Goal: Navigation & Orientation: Find specific page/section

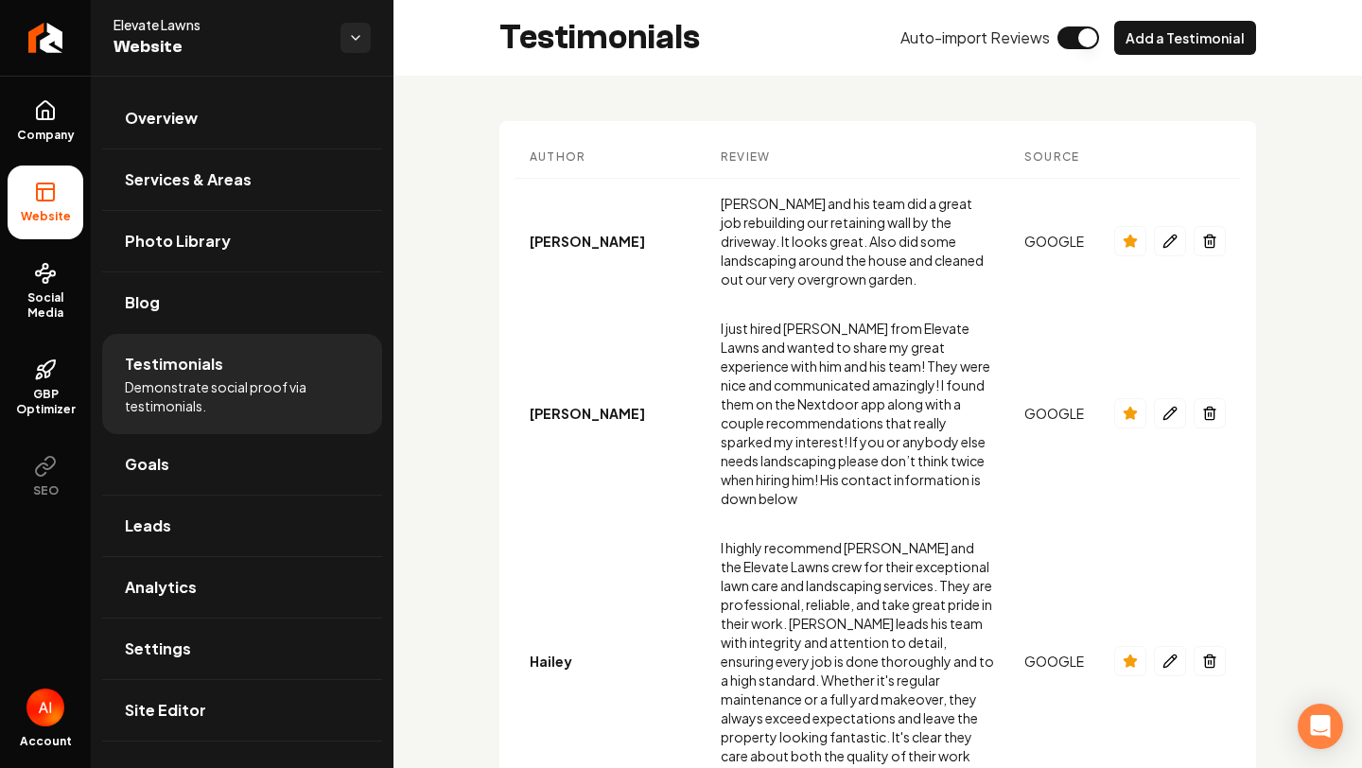
scroll to position [595, 0]
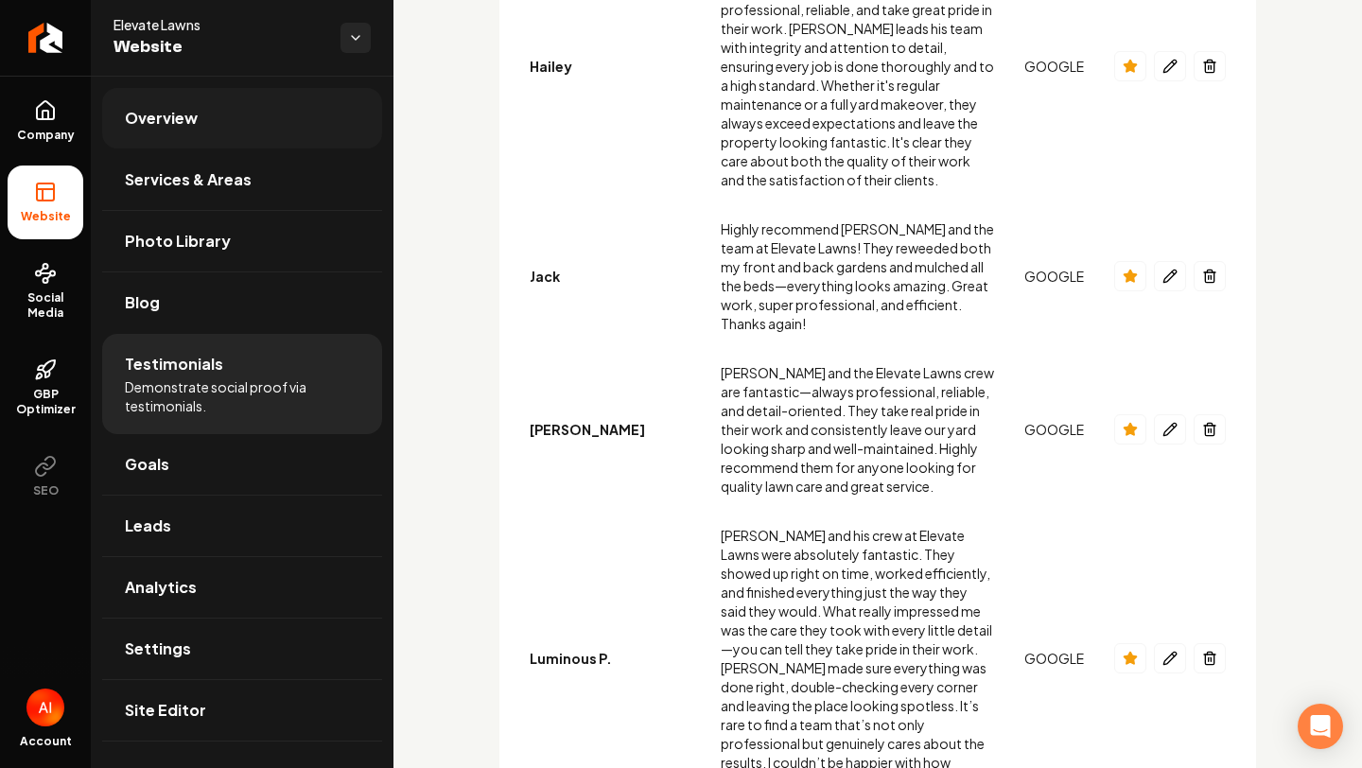
click at [221, 115] on link "Overview" at bounding box center [242, 118] width 280 height 61
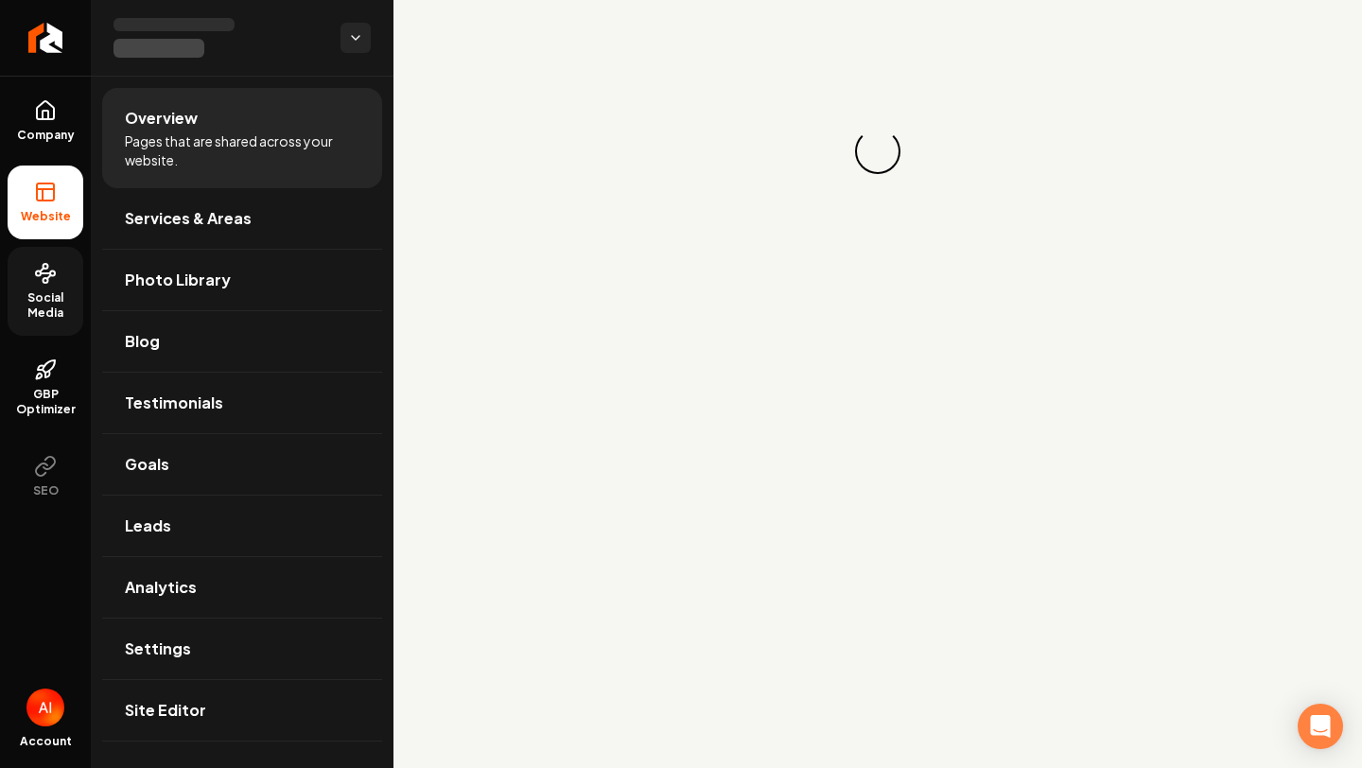
click at [56, 287] on link "Social Media" at bounding box center [46, 291] width 76 height 89
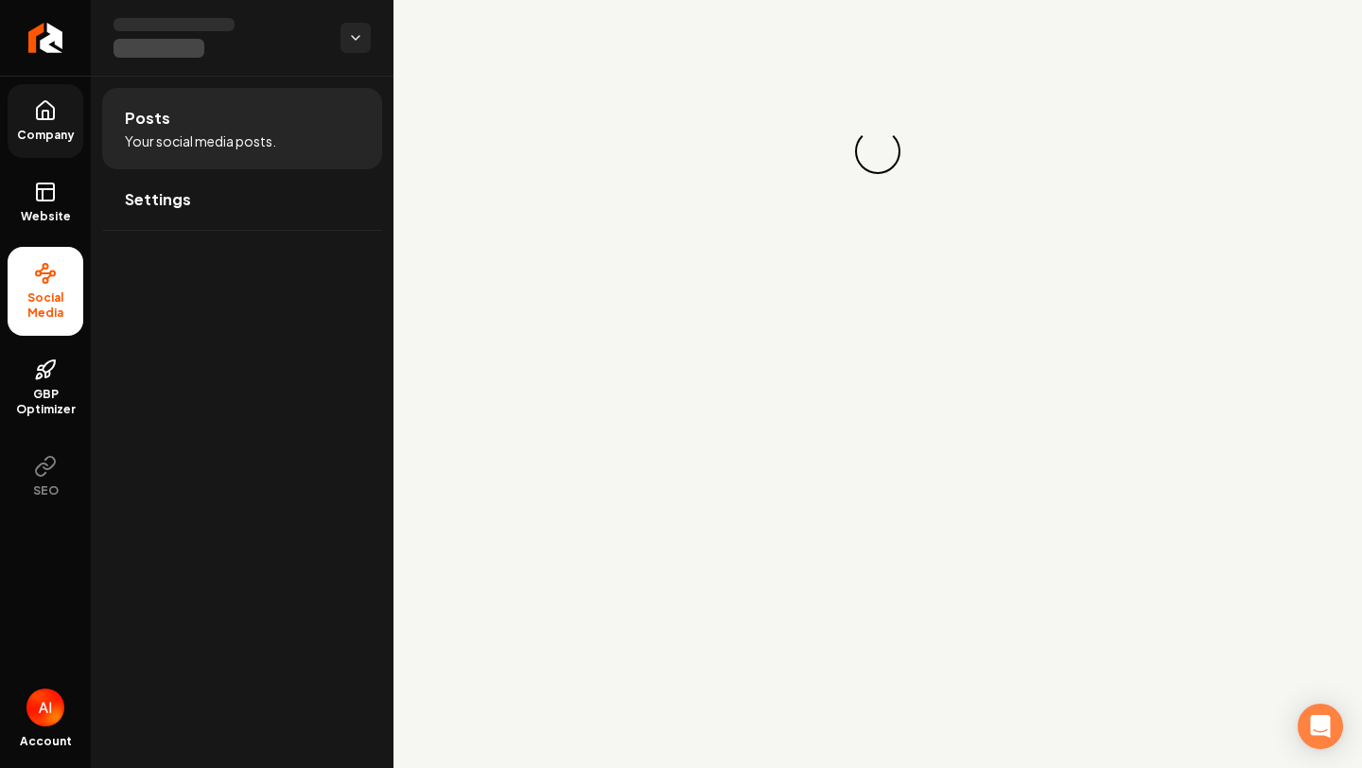
click at [63, 140] on span "Company" at bounding box center [45, 135] width 73 height 15
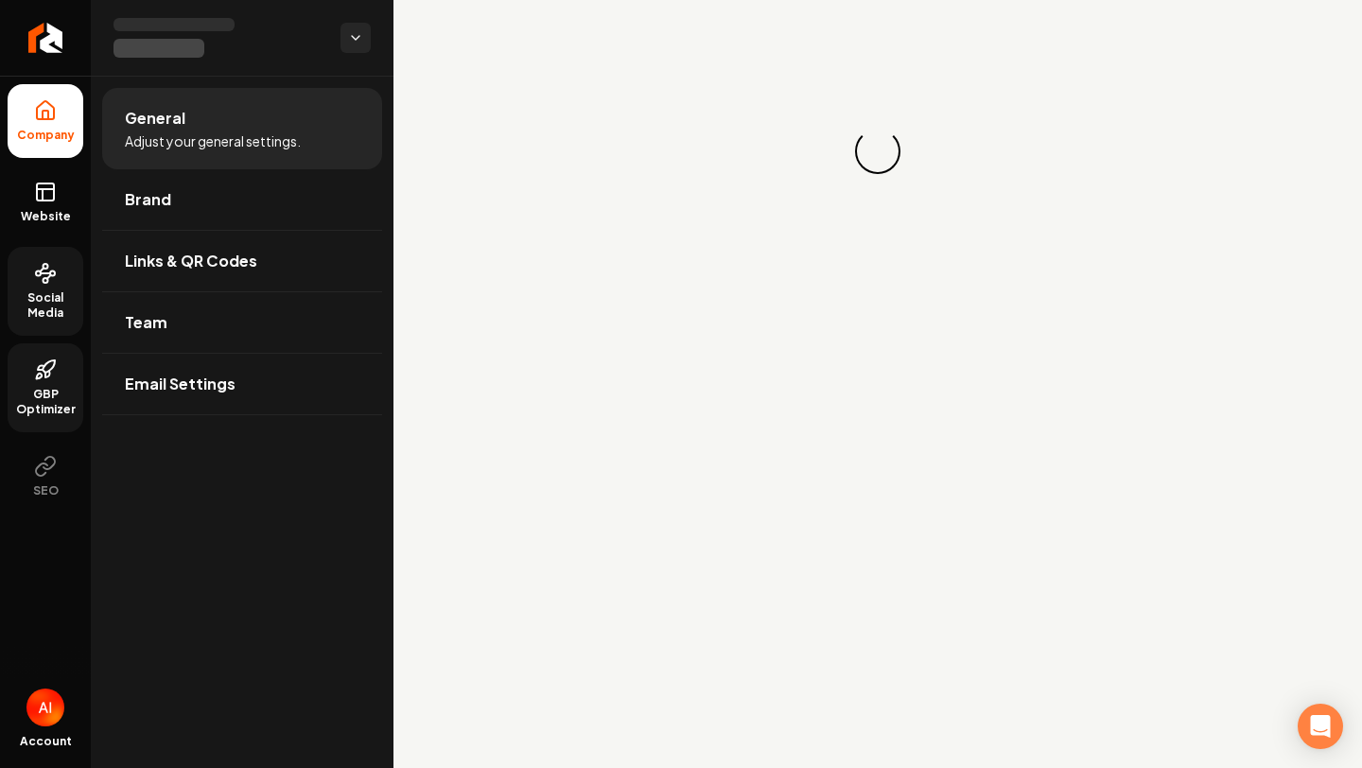
click at [48, 413] on span "GBP Optimizer" at bounding box center [46, 402] width 76 height 30
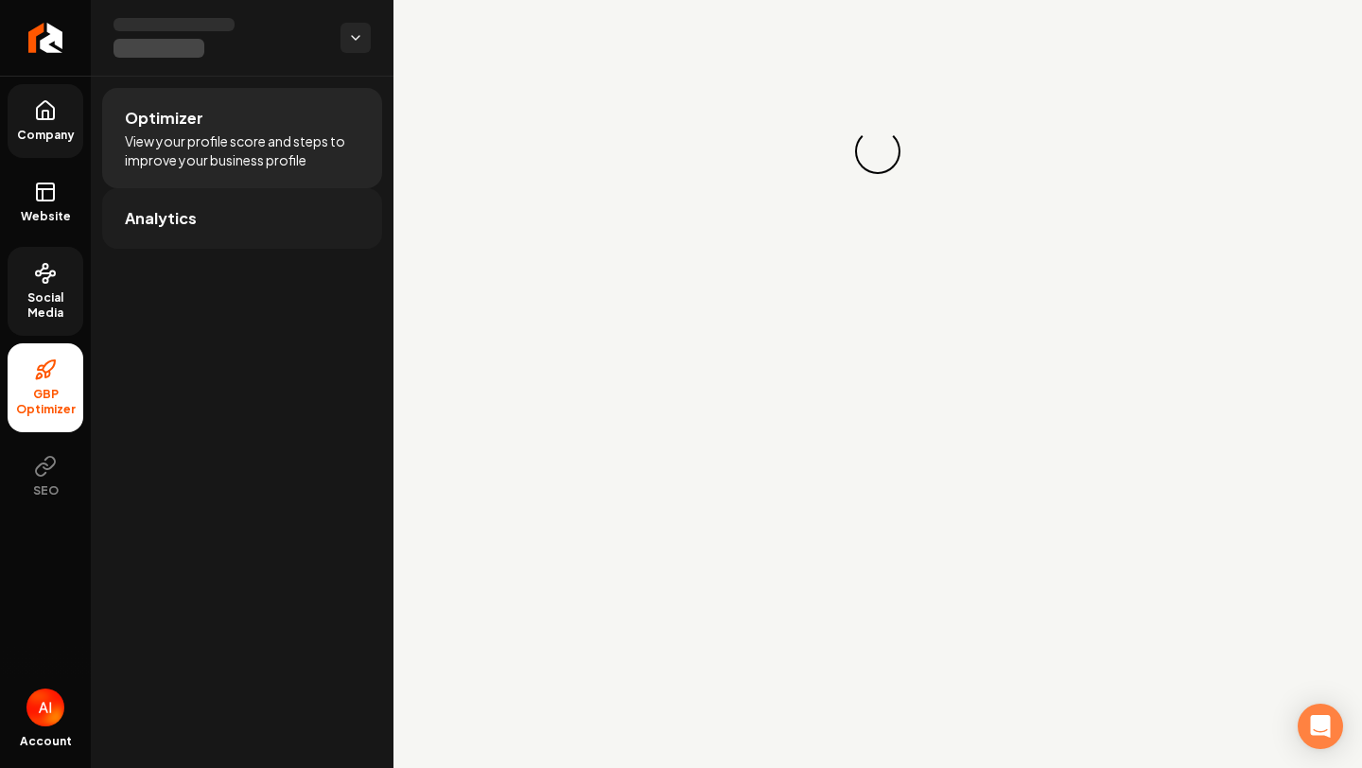
click at [197, 233] on link "Analytics" at bounding box center [242, 218] width 280 height 61
